Goal: Task Accomplishment & Management: Manage account settings

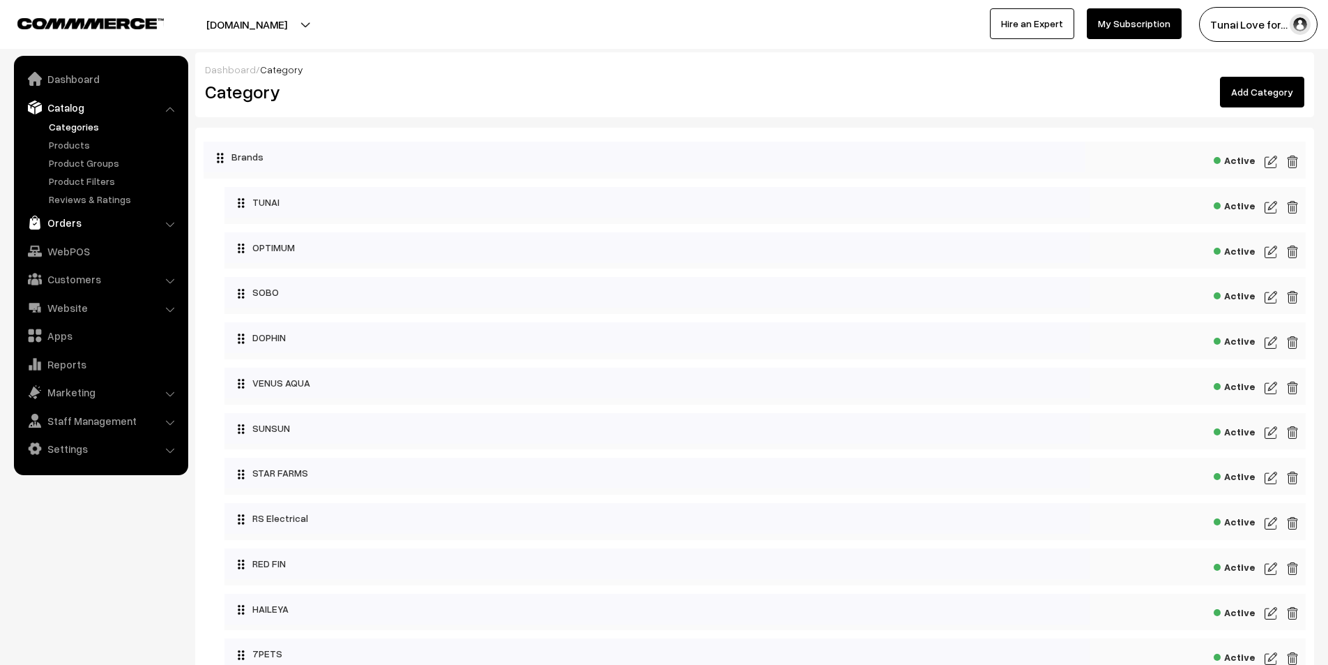
click at [65, 227] on link "Orders" at bounding box center [100, 222] width 166 height 25
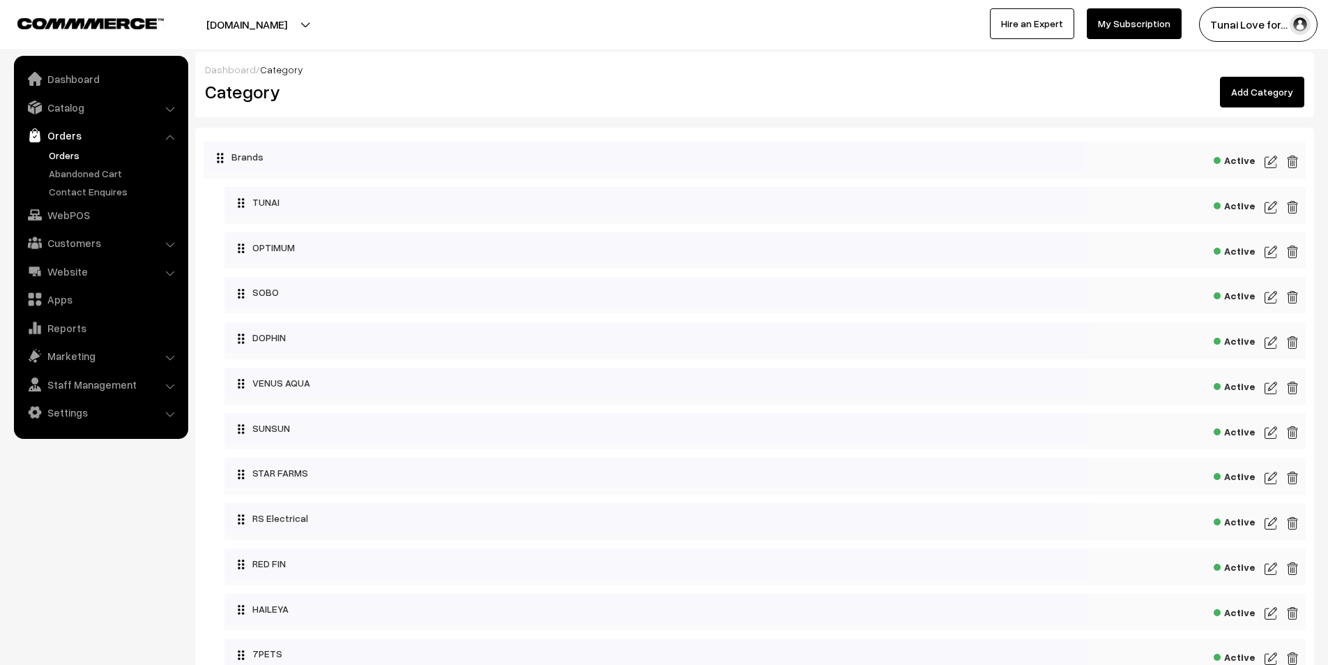
click at [60, 153] on link "Orders" at bounding box center [114, 155] width 138 height 15
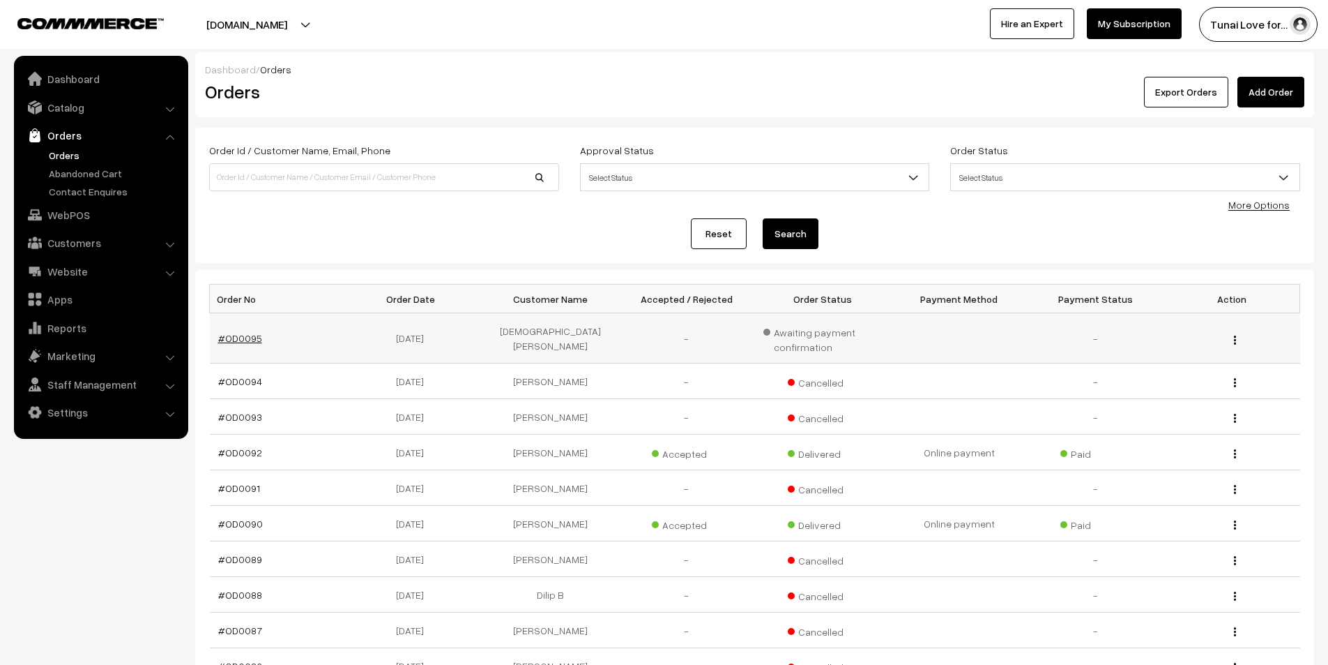
click at [246, 339] on link "#OD0095" at bounding box center [240, 338] width 44 height 12
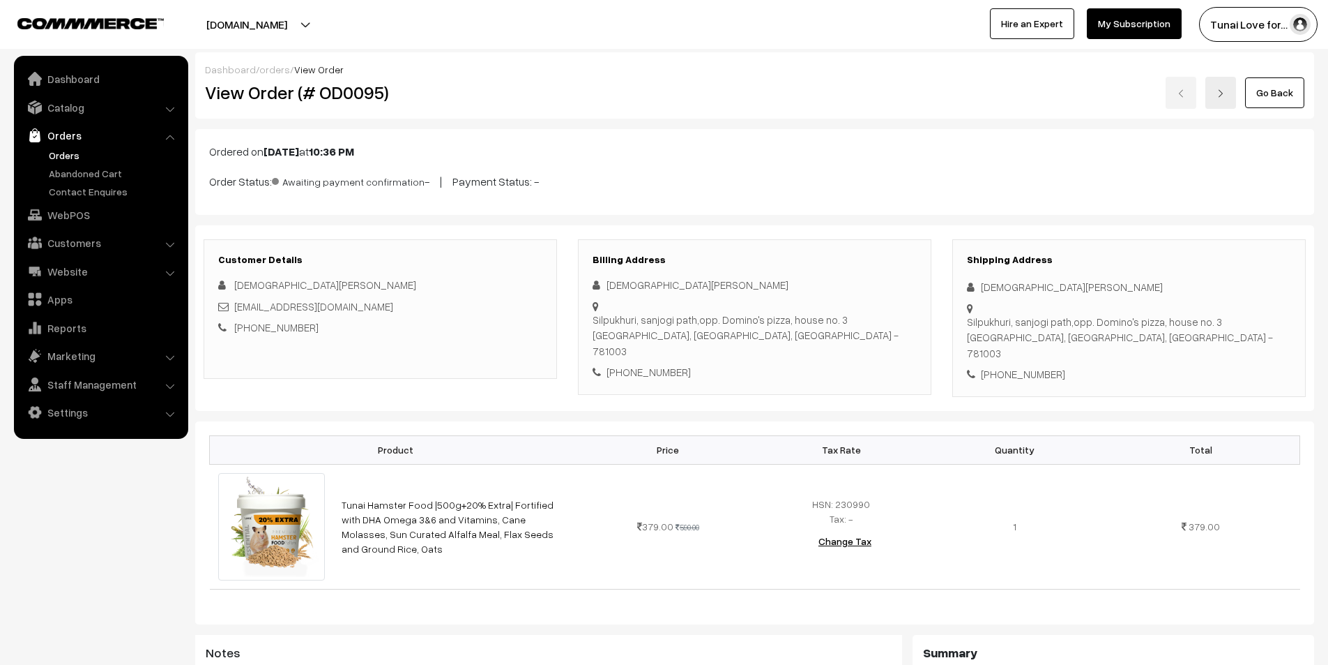
click at [60, 159] on link "Orders" at bounding box center [114, 155] width 138 height 15
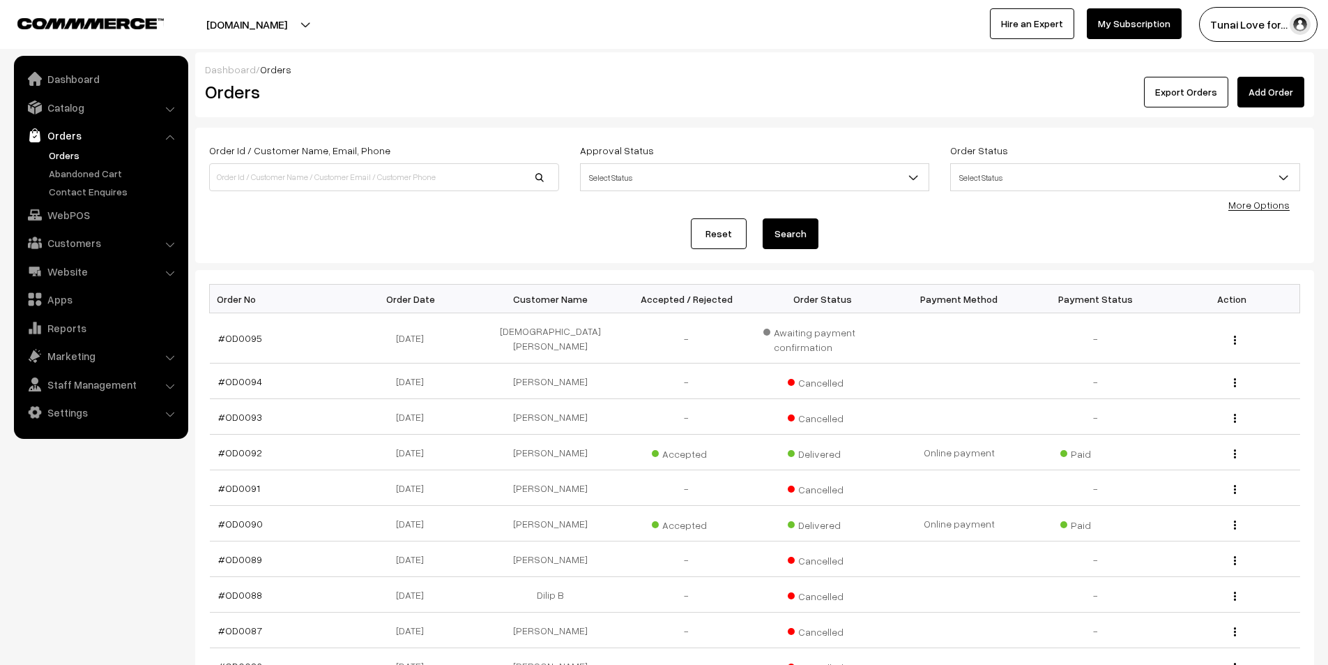
click at [58, 161] on link "Orders" at bounding box center [114, 155] width 138 height 15
click at [61, 156] on link "Orders" at bounding box center [114, 155] width 138 height 15
